Goal: Transaction & Acquisition: Purchase product/service

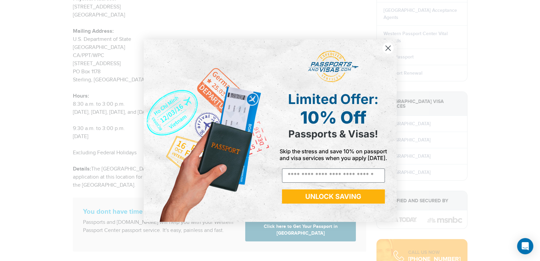
click at [385, 47] on circle "Close dialog" at bounding box center [387, 47] width 11 height 11
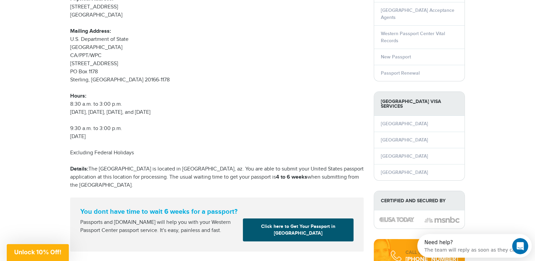
click at [298, 227] on link "Click here to Get Your Passport in Tucson" at bounding box center [298, 229] width 111 height 23
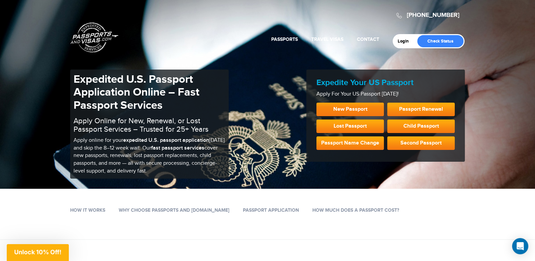
click at [349, 108] on link "New Passport" at bounding box center [349, 109] width 67 height 13
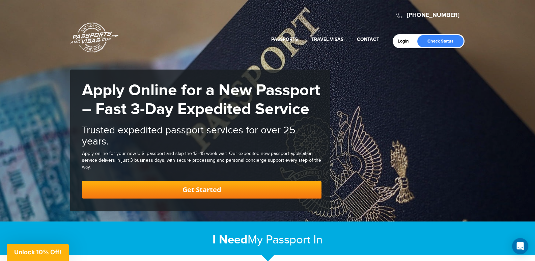
click at [224, 186] on link "Get Started" at bounding box center [201, 190] width 239 height 18
